Goal: Task Accomplishment & Management: Use online tool/utility

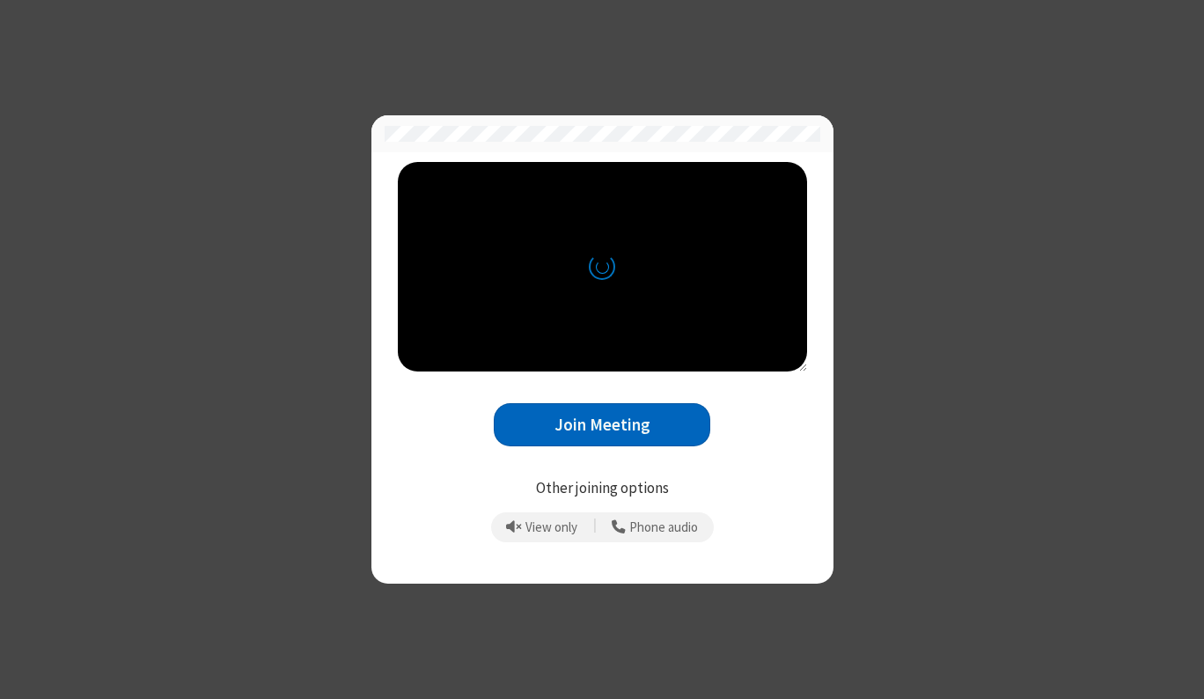
click at [620, 404] on div "Join Meeting" at bounding box center [602, 411] width 409 height 81
click at [624, 422] on button "Join Meeting" at bounding box center [602, 424] width 217 height 43
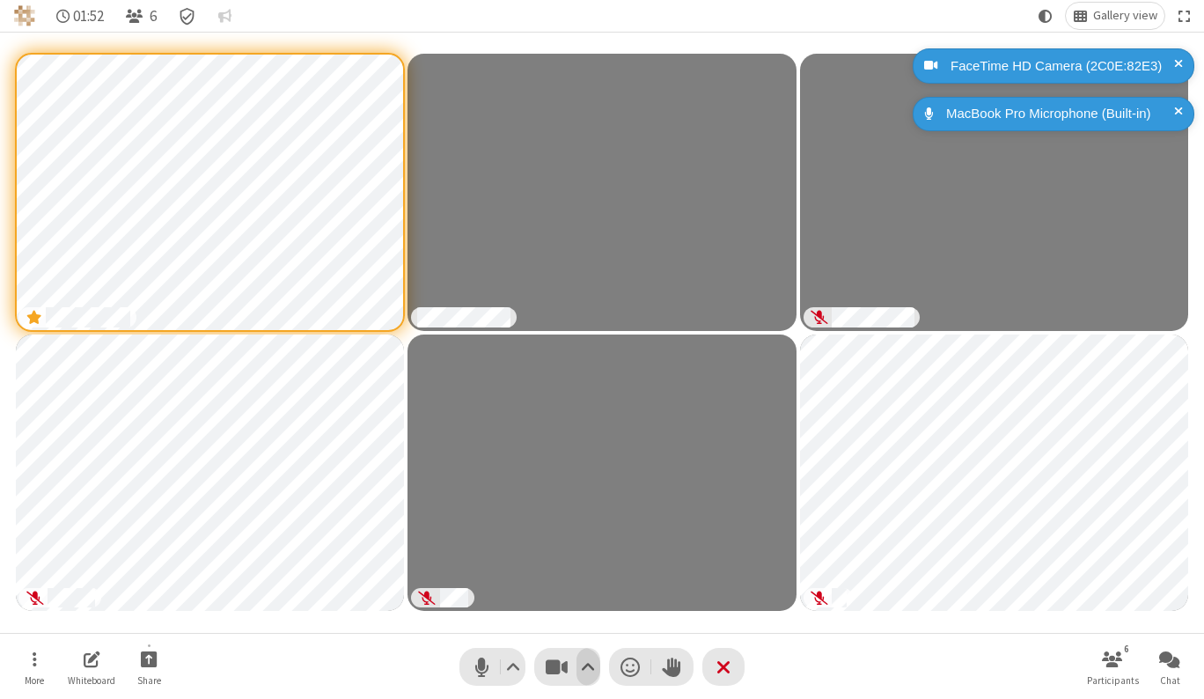
click at [590, 662] on span "Video setting" at bounding box center [588, 667] width 14 height 26
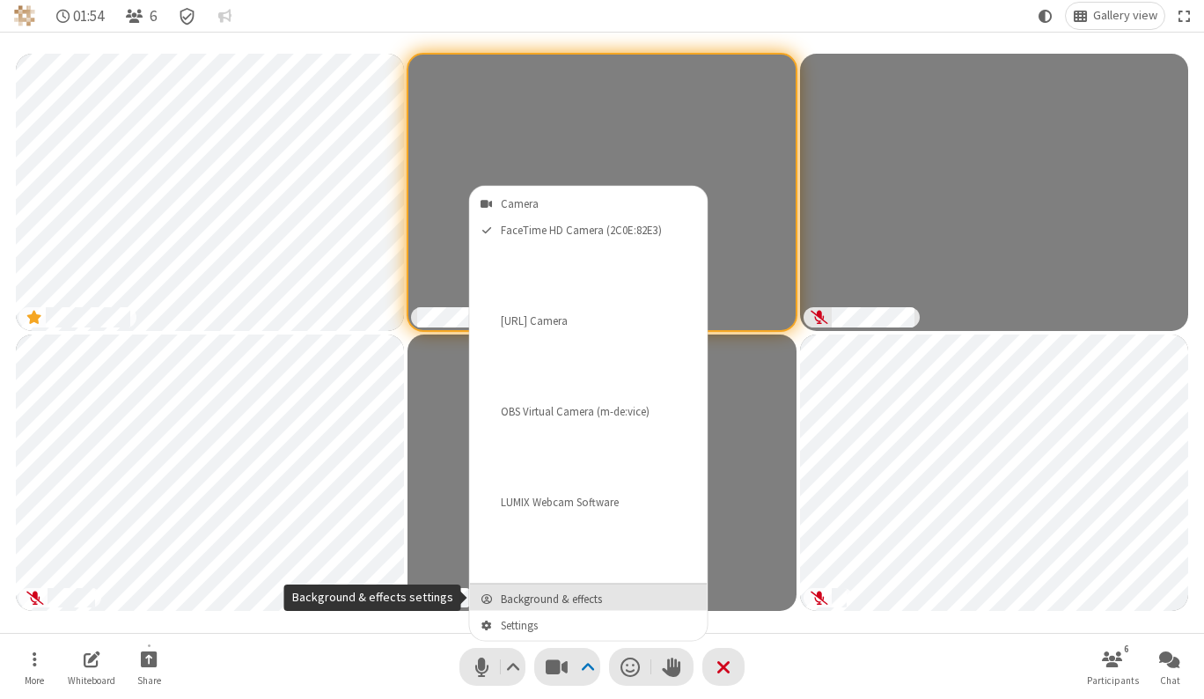
click at [548, 598] on span "Background & effects" at bounding box center [600, 598] width 198 height 12
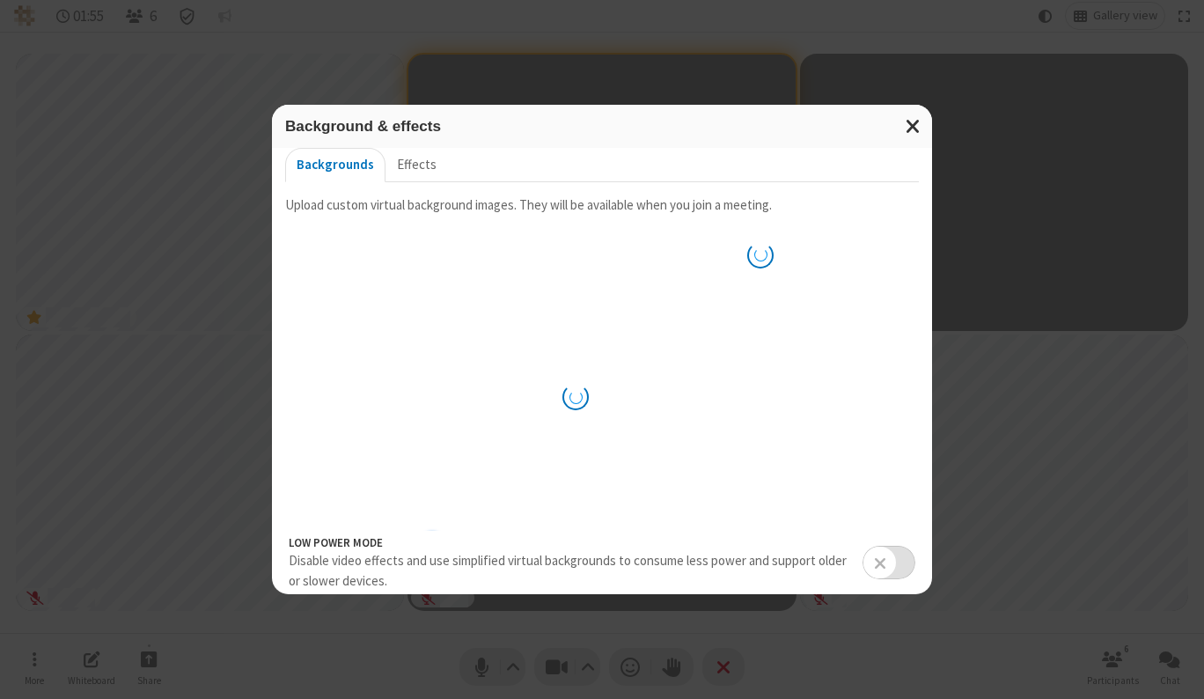
scroll to position [13, 0]
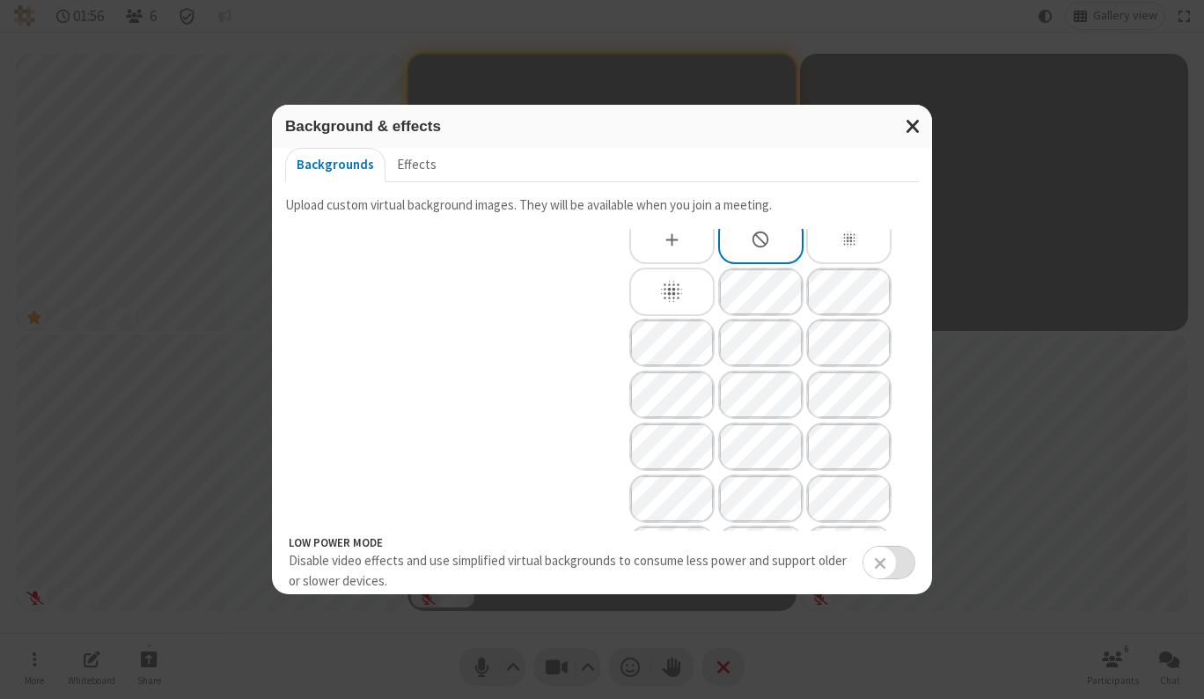
click at [686, 290] on div "Blur background" at bounding box center [671, 292] width 85 height 48
click at [914, 129] on span "Close modal" at bounding box center [914, 125] width 16 height 23
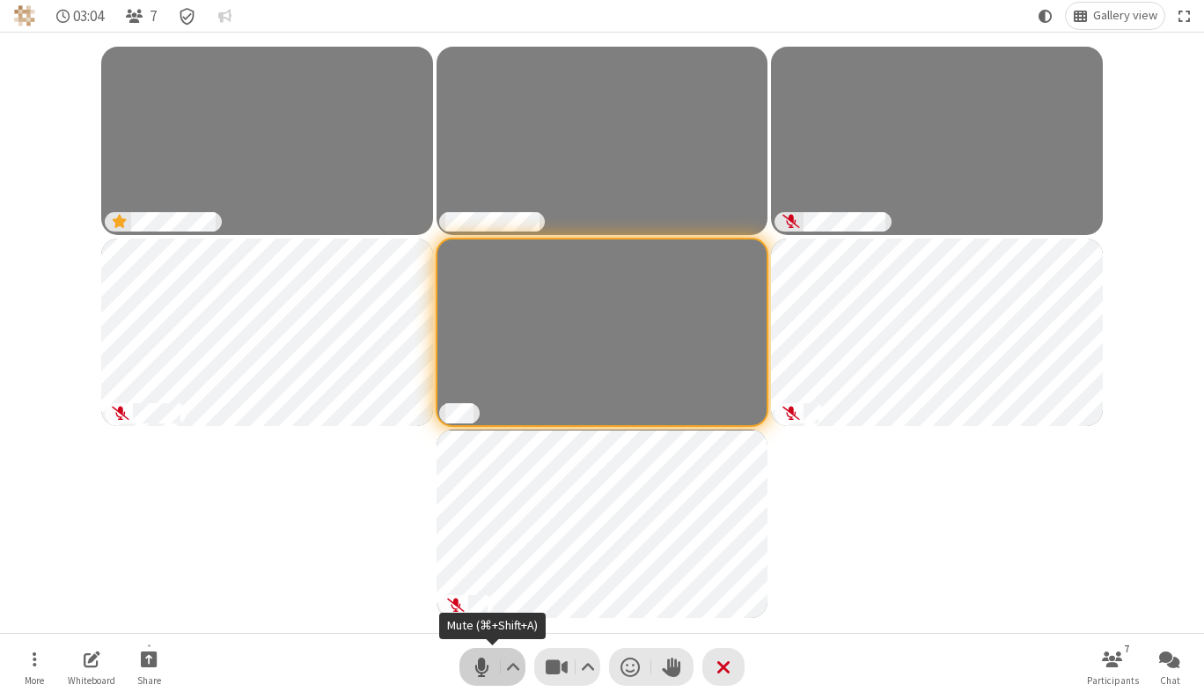
click at [476, 670] on span "Mute (⌘+Shift+A)" at bounding box center [481, 667] width 26 height 26
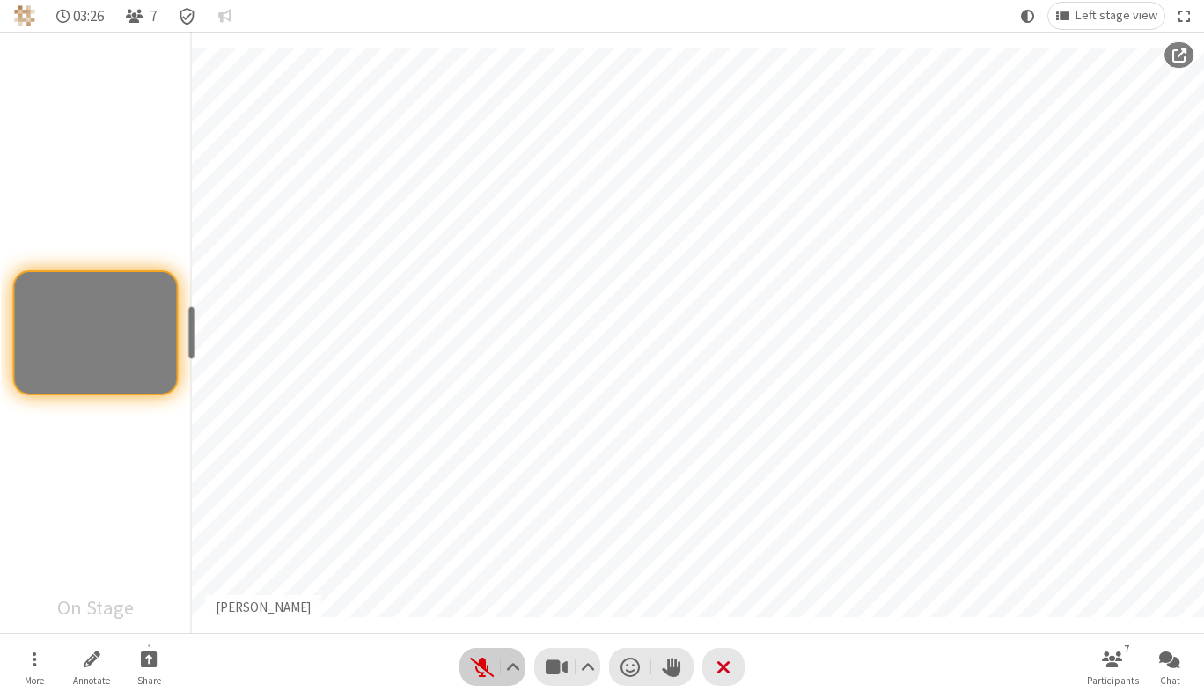
click at [476, 670] on span "Unmute (⌘+Shift+A)" at bounding box center [481, 667] width 26 height 26
click at [476, 670] on span "Mute (⌘+Shift+A)" at bounding box center [481, 667] width 26 height 26
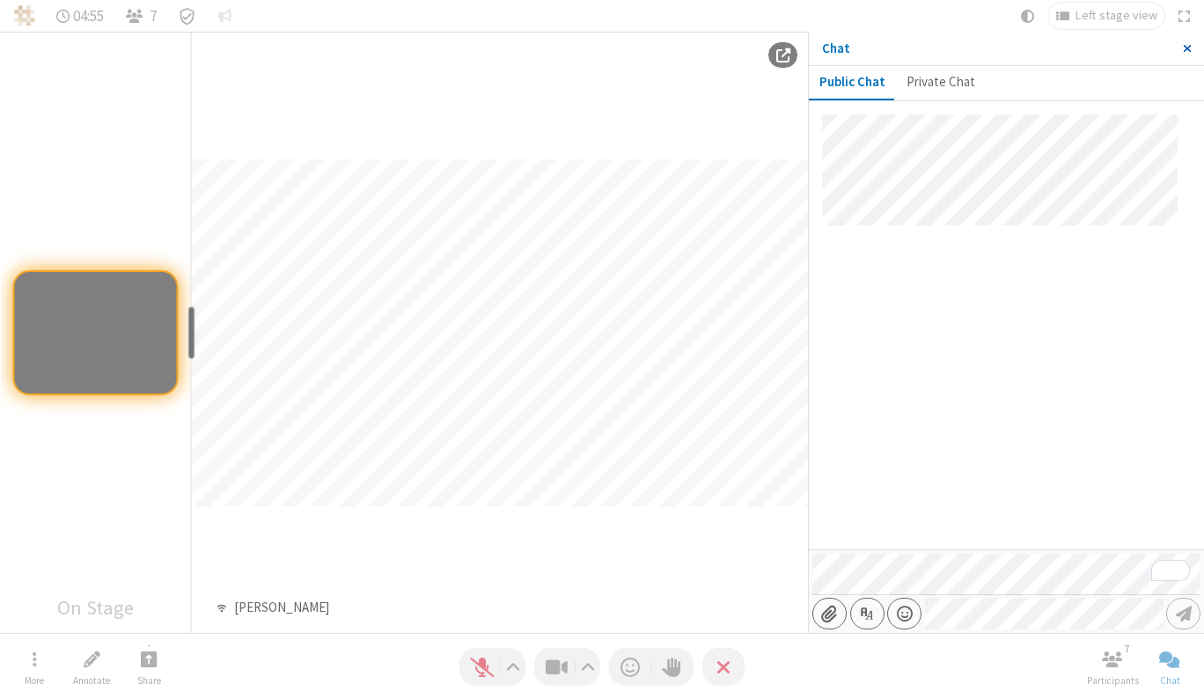
click at [1186, 50] on span "Close sidebar" at bounding box center [1187, 48] width 9 height 14
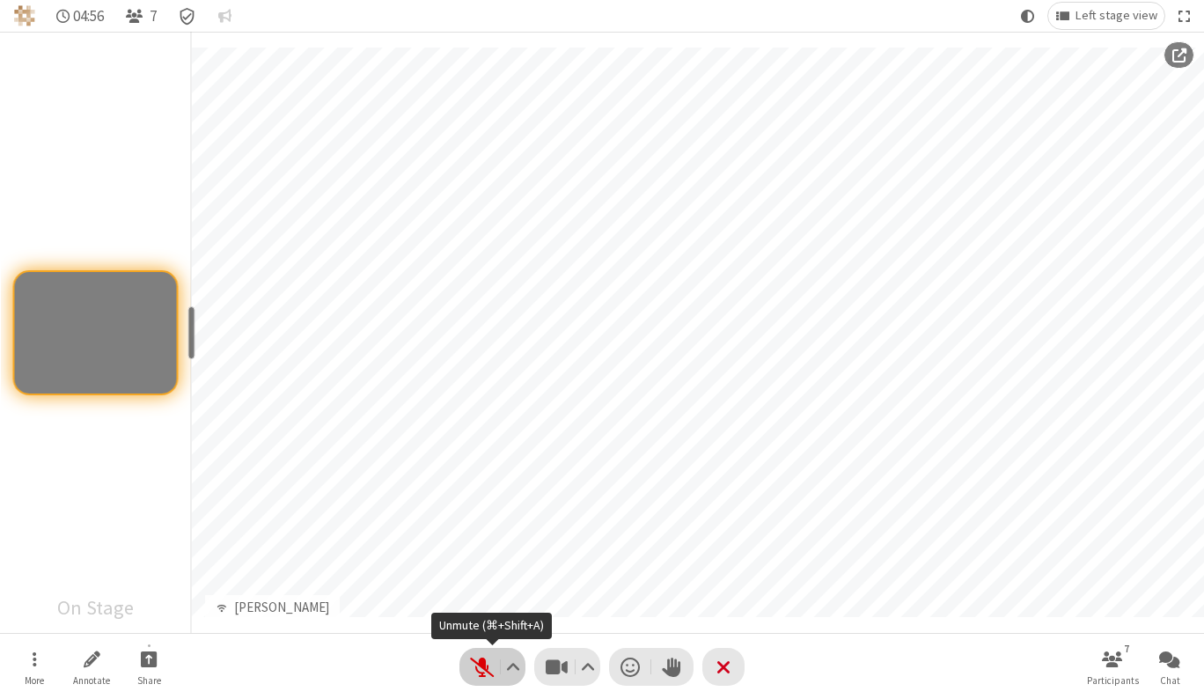
click at [488, 666] on span "Unmute (⌘+Shift+A)" at bounding box center [481, 667] width 26 height 26
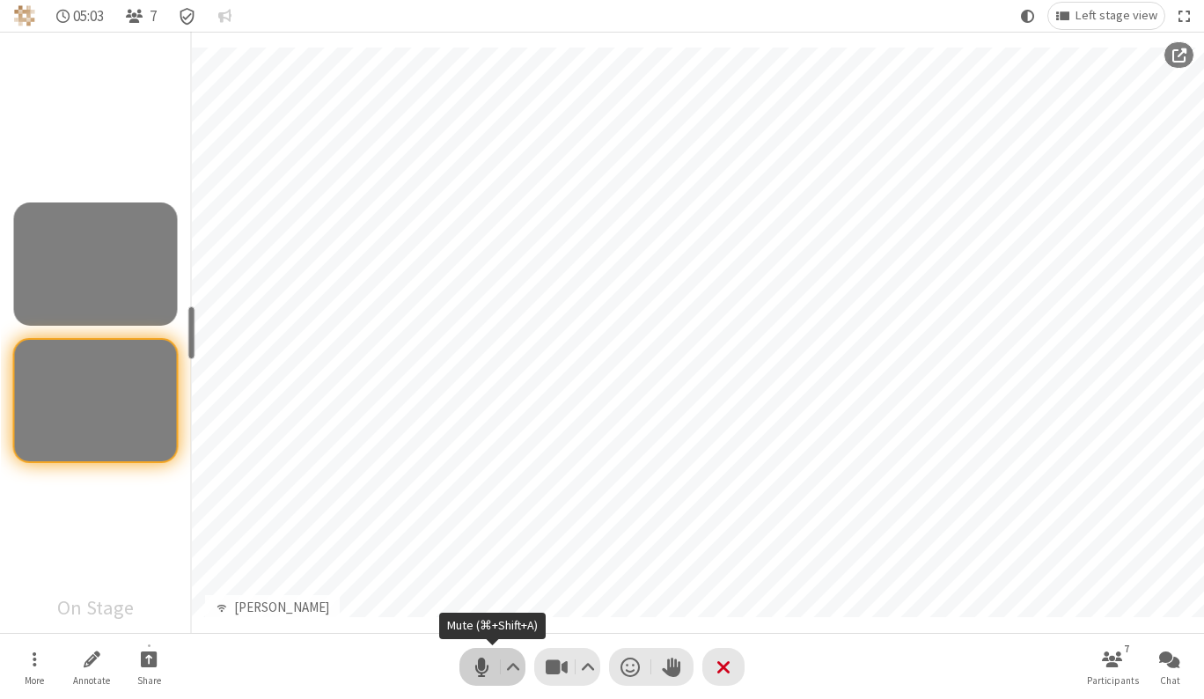
click at [483, 658] on span "Mute (⌘+Shift+A)" at bounding box center [481, 667] width 26 height 26
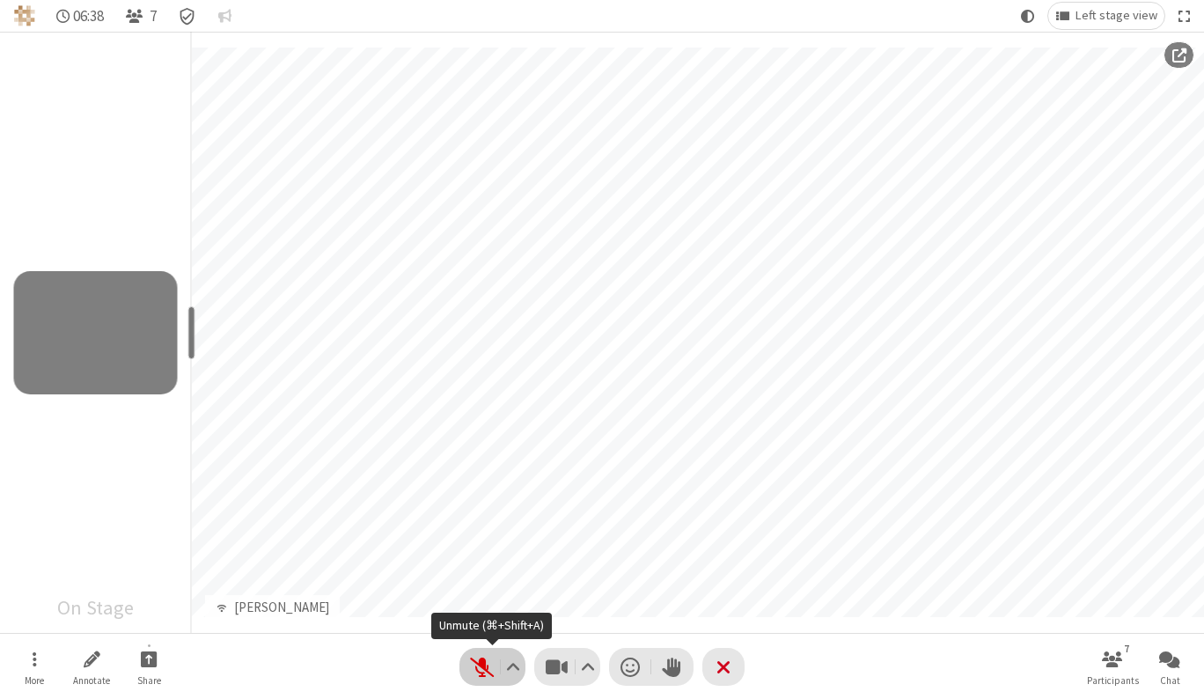
click at [485, 672] on span "Unmute (⌘+Shift+A)" at bounding box center [481, 667] width 26 height 26
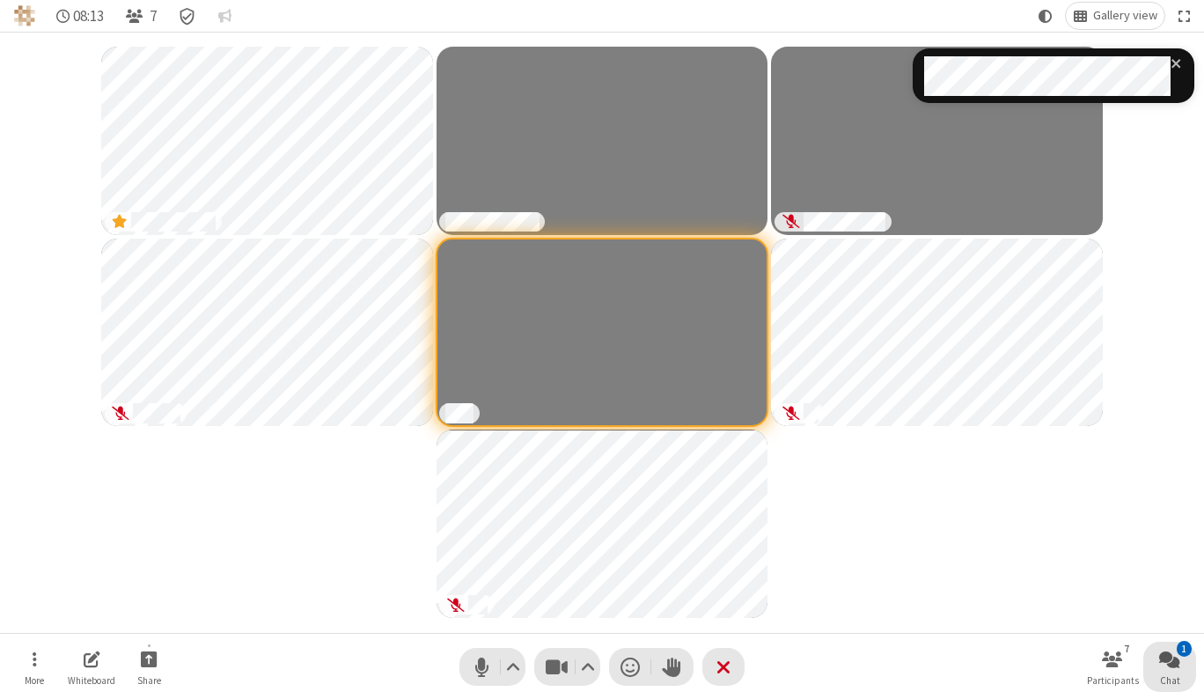
click at [1159, 674] on button "1 Chat" at bounding box center [1169, 667] width 53 height 50
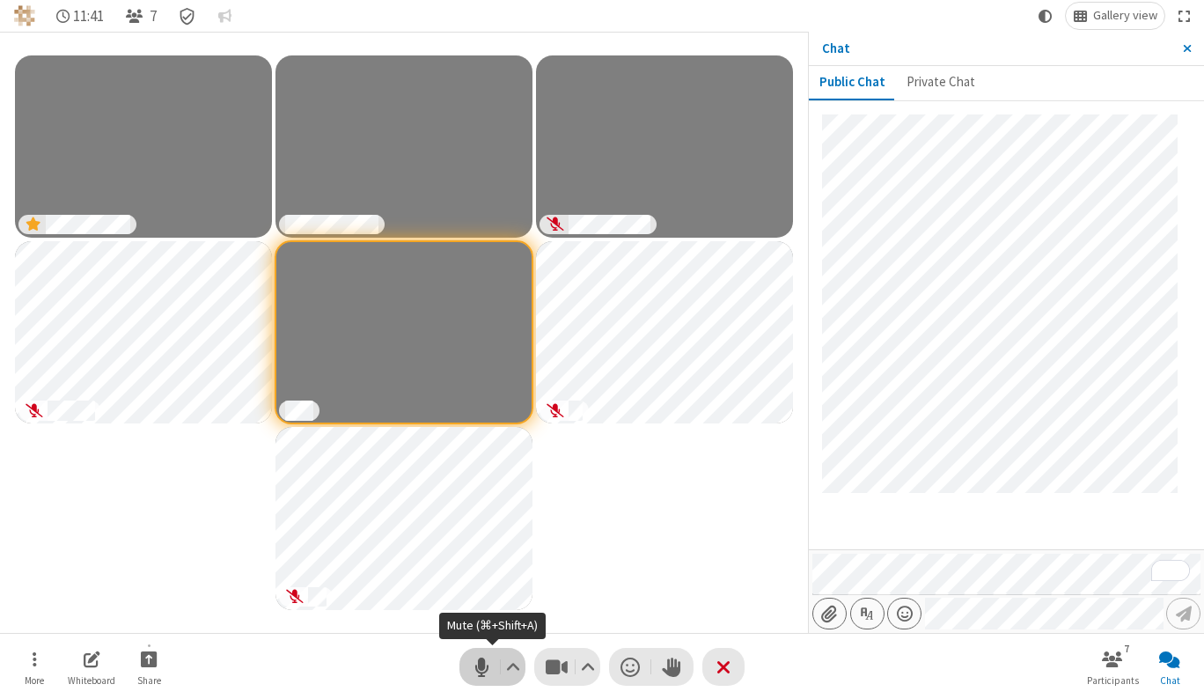
click at [480, 654] on span "Mute (⌘+Shift+A)" at bounding box center [481, 667] width 26 height 26
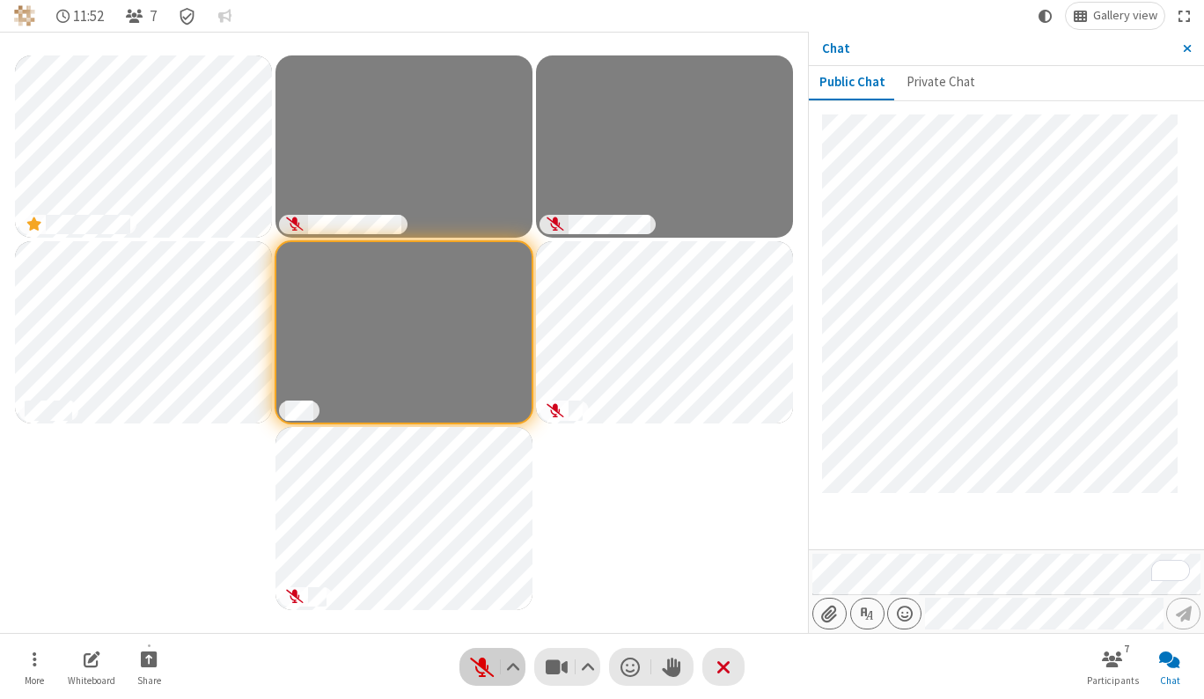
click at [481, 654] on span "Unmute (⌘+Shift+A)" at bounding box center [481, 667] width 26 height 26
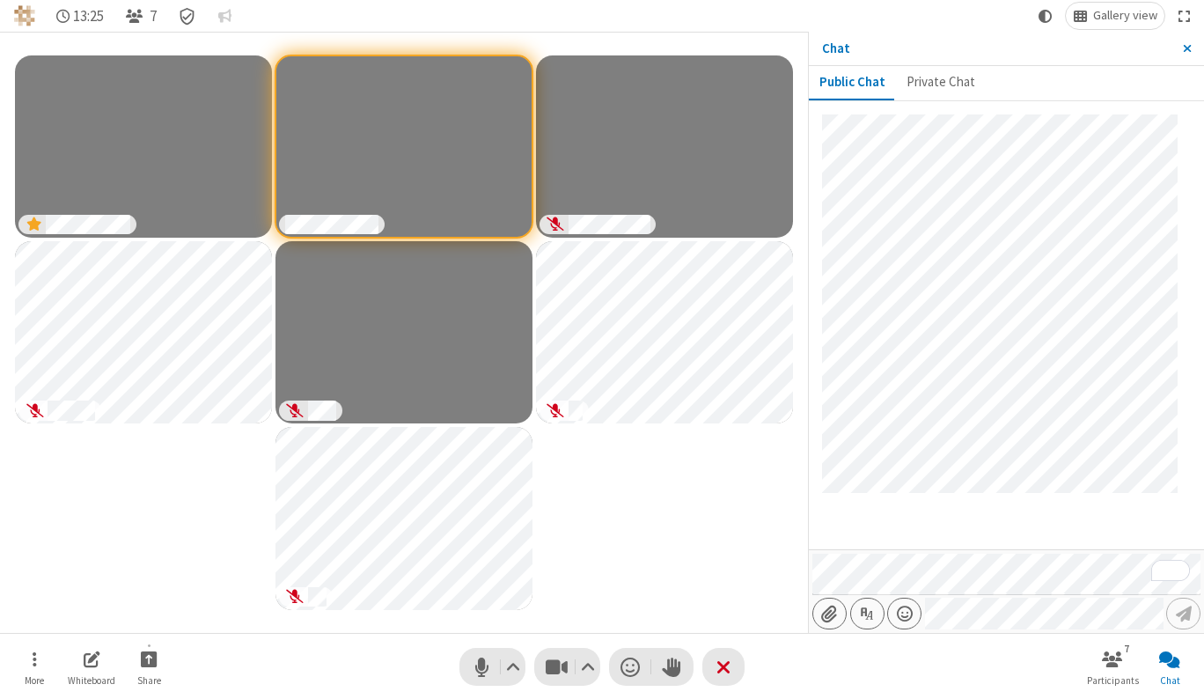
scroll to position [26, 0]
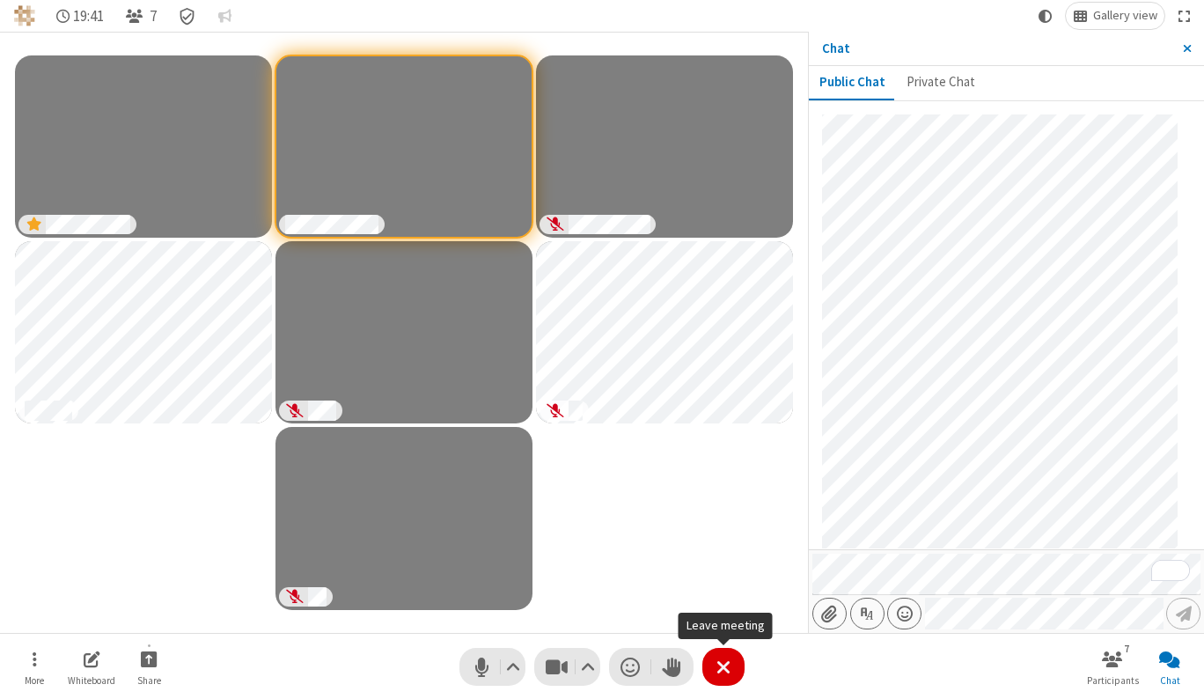
click at [725, 669] on span "Leave meeting" at bounding box center [723, 667] width 14 height 26
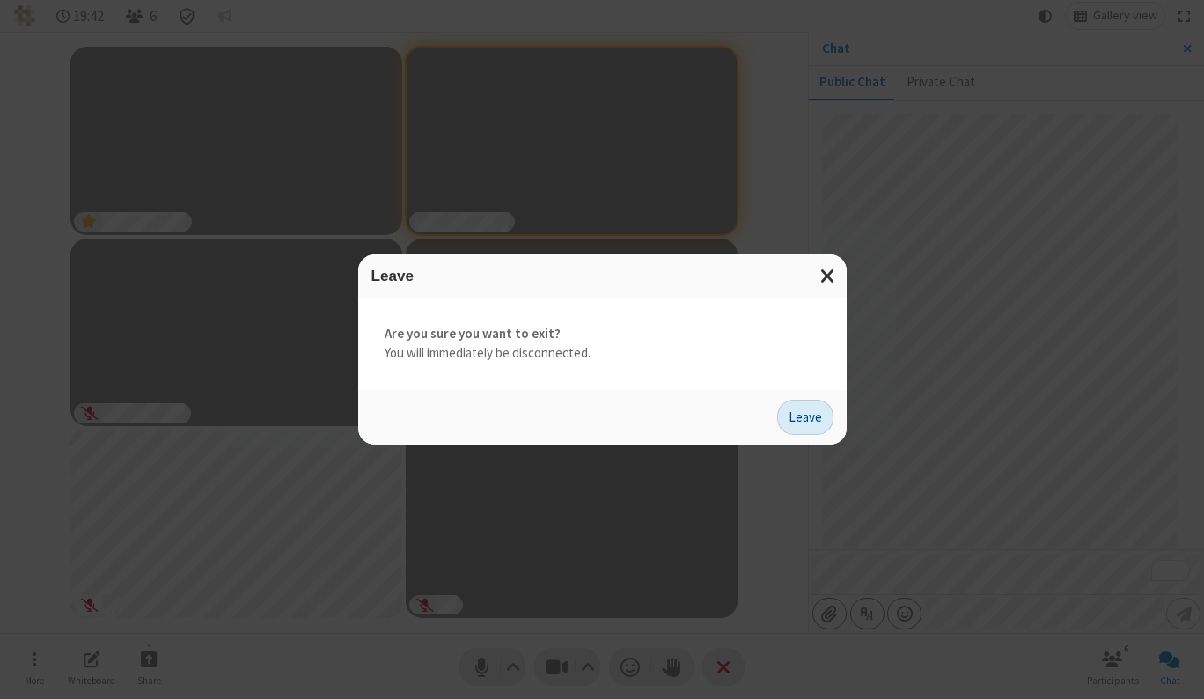
click at [811, 411] on button "Leave" at bounding box center [805, 417] width 56 height 35
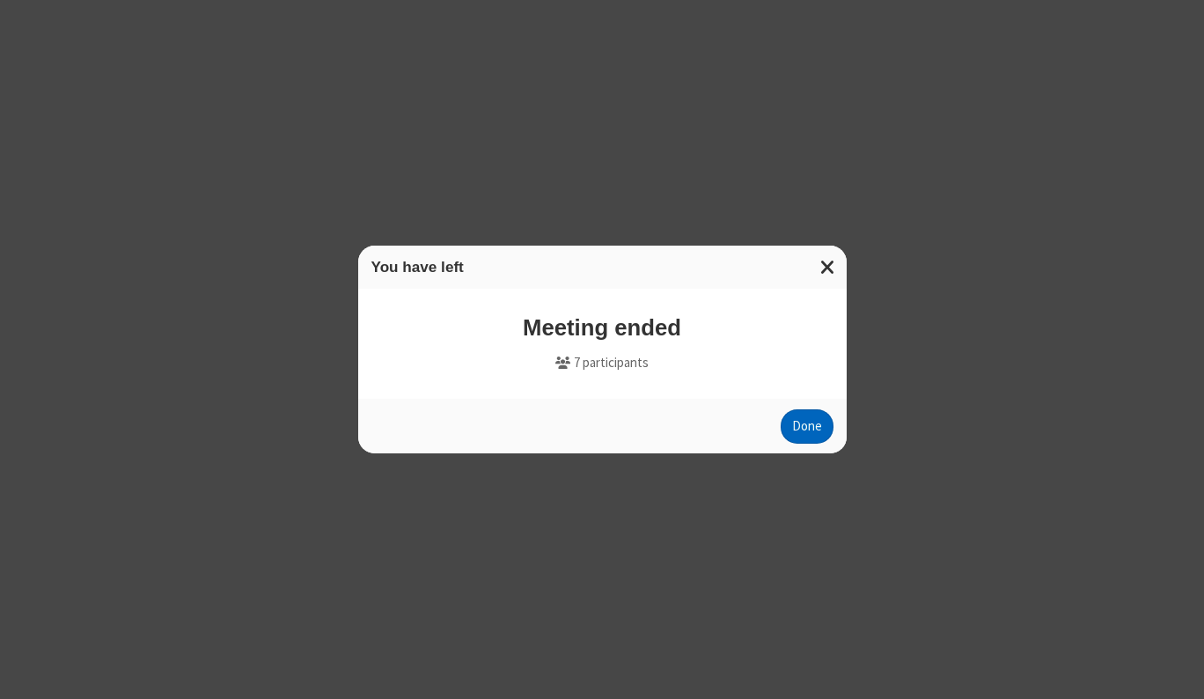
click at [809, 434] on button "Done" at bounding box center [807, 426] width 53 height 35
